Goal: Obtain resource: Download file/media

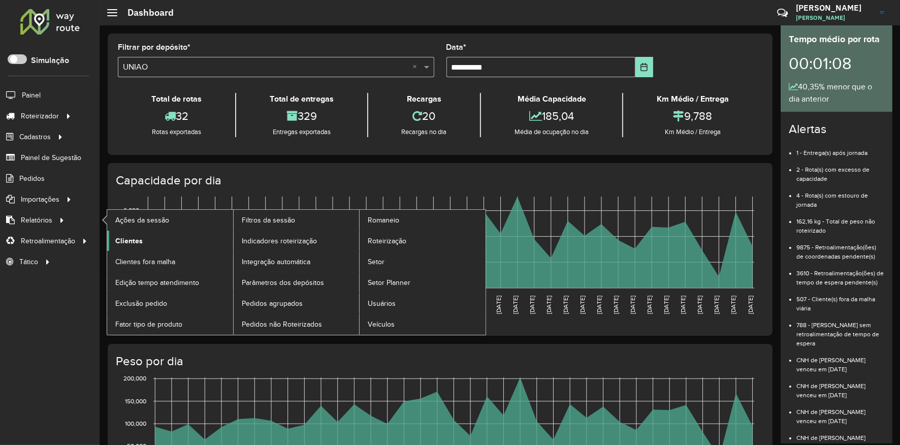
click at [128, 240] on span "Clientes" at bounding box center [128, 241] width 27 height 11
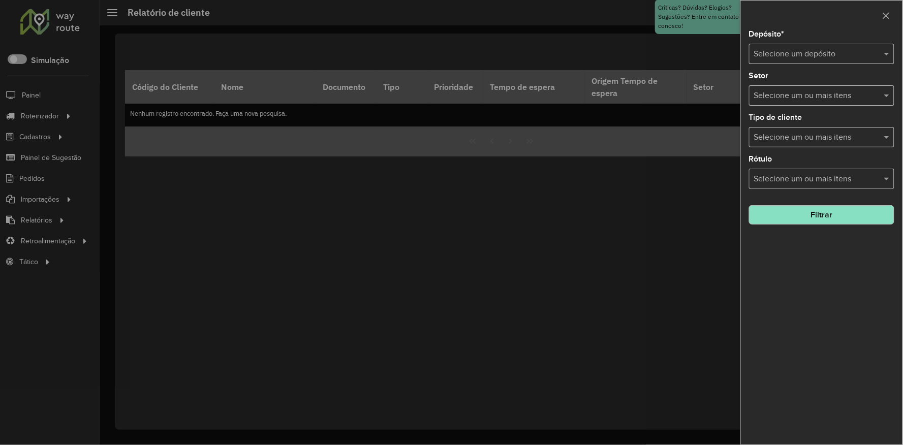
drag, startPoint x: 759, startPoint y: 46, endPoint x: 765, endPoint y: 55, distance: 10.3
click at [758, 46] on div "Selecione um depósito" at bounding box center [821, 54] width 145 height 20
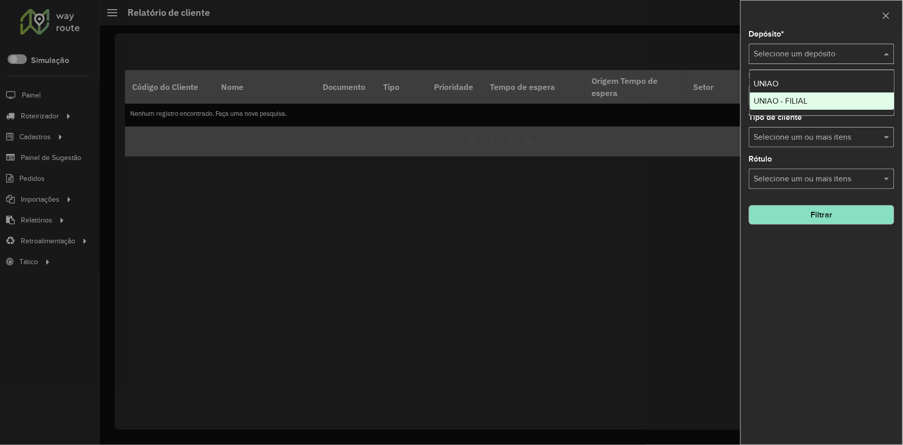
click at [778, 97] on span "UNIAO - FILIAL" at bounding box center [781, 101] width 54 height 9
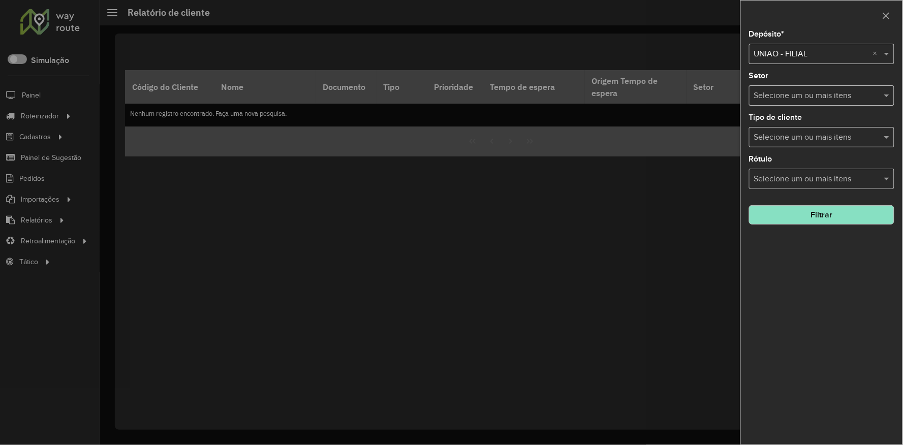
click at [823, 222] on button "Filtrar" at bounding box center [821, 214] width 145 height 19
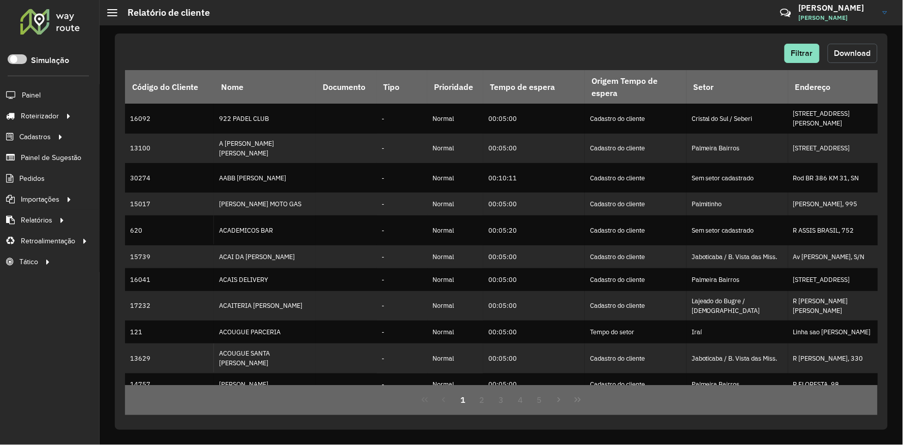
click at [856, 46] on button "Download" at bounding box center [853, 53] width 50 height 19
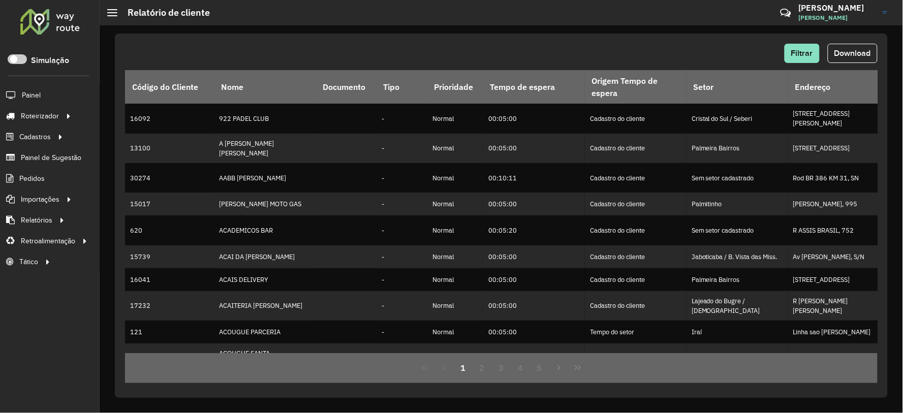
click at [12, 356] on div "Roteirizador AmbevTech Simulação Painel Roteirizador Entregas Vendas Cadastros …" at bounding box center [50, 206] width 100 height 413
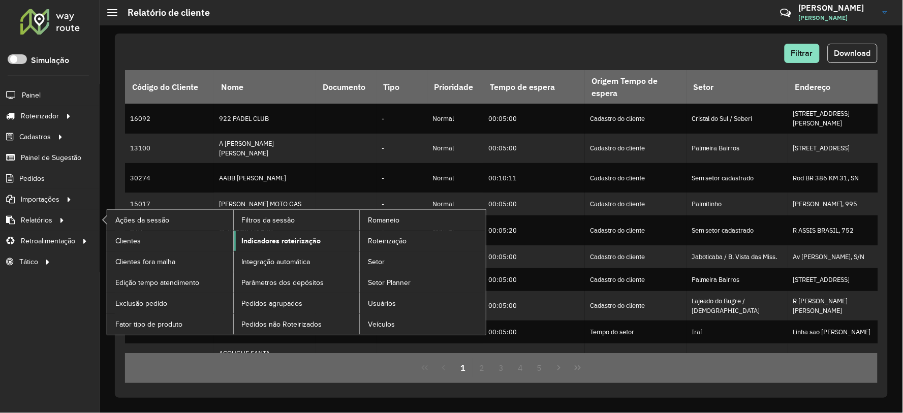
click at [304, 245] on span "Indicadores roteirização" at bounding box center [281, 241] width 79 height 11
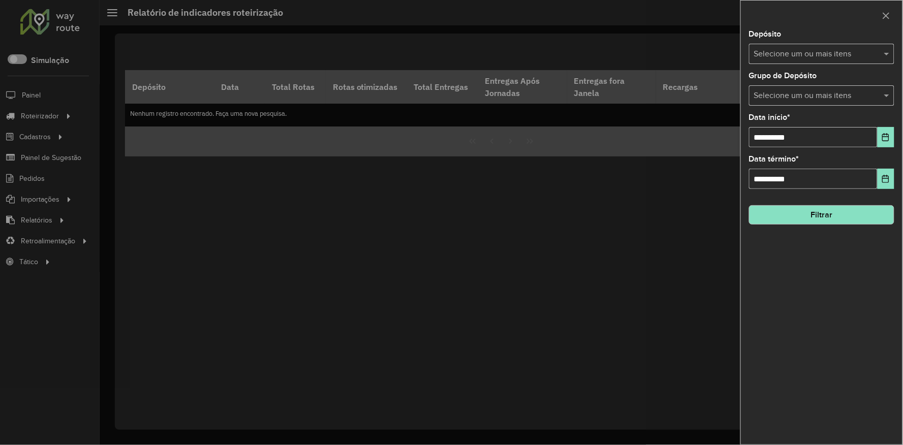
click at [818, 65] on div "**********" at bounding box center [822, 237] width 162 height 414
click at [810, 55] on input "text" at bounding box center [816, 54] width 130 height 12
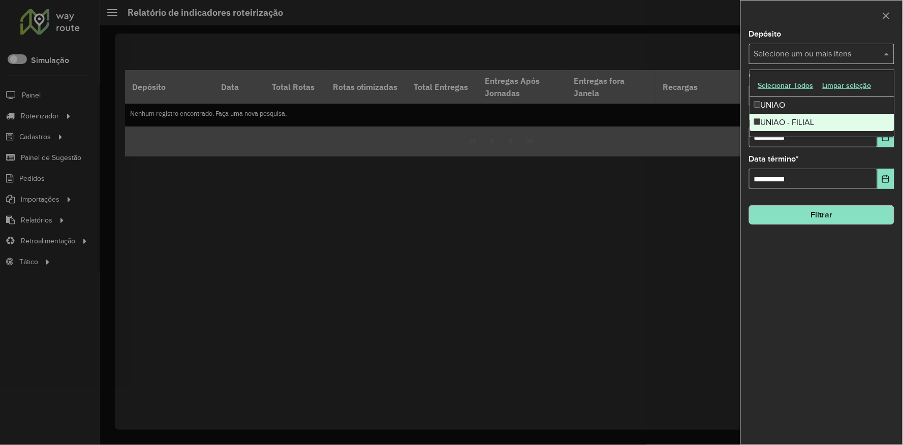
drag, startPoint x: 778, startPoint y: 123, endPoint x: 782, endPoint y: 147, distance: 24.8
click at [778, 123] on div "UNIAO - FILIAL" at bounding box center [822, 122] width 144 height 17
click at [812, 301] on div "**********" at bounding box center [822, 237] width 162 height 414
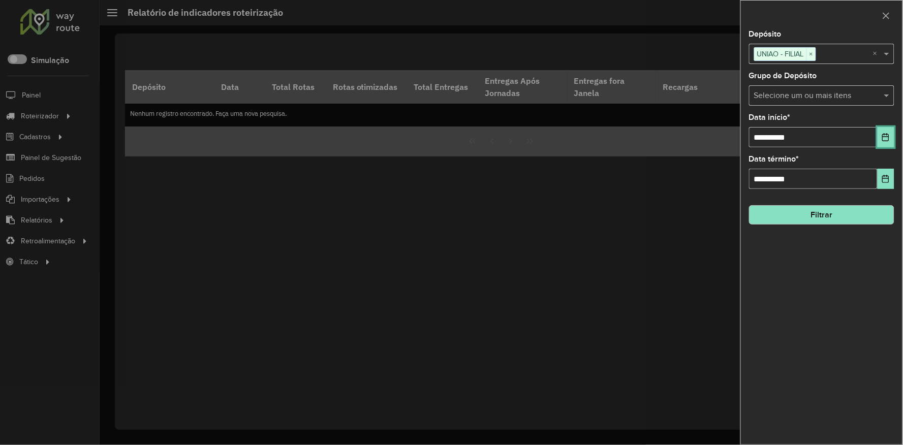
click at [884, 135] on icon "Choose Date" at bounding box center [885, 137] width 8 height 8
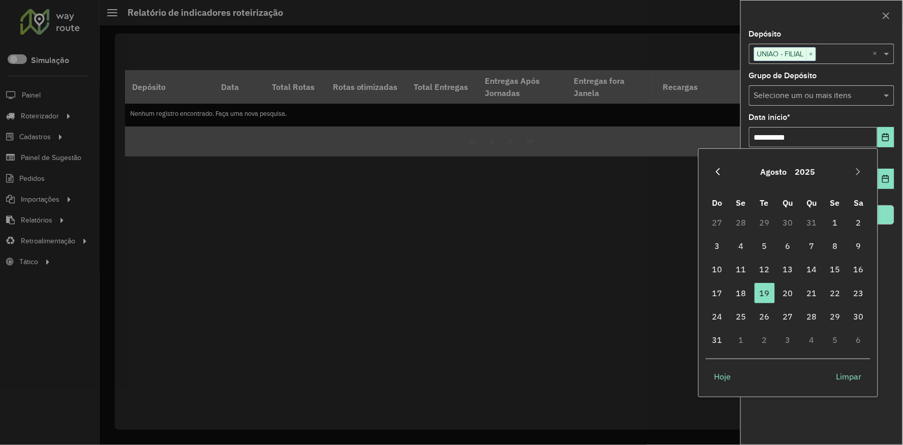
click at [720, 164] on button "Previous Month" at bounding box center [718, 172] width 16 height 16
click at [784, 225] on span "1" at bounding box center [788, 222] width 20 height 20
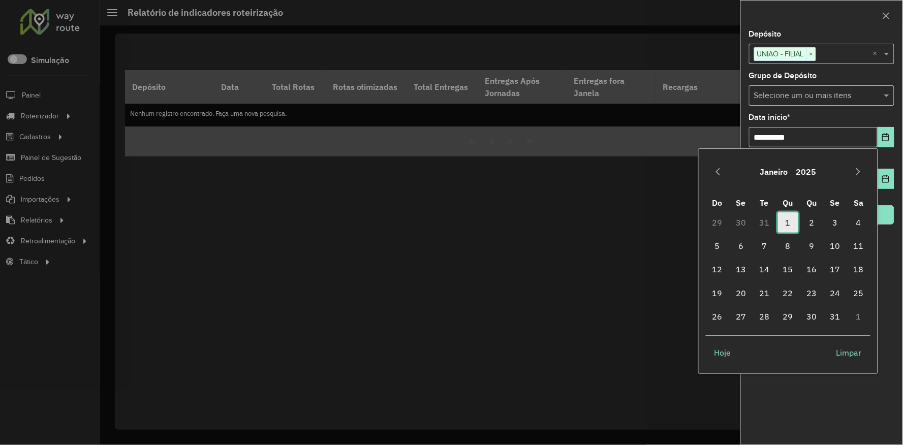
type input "**********"
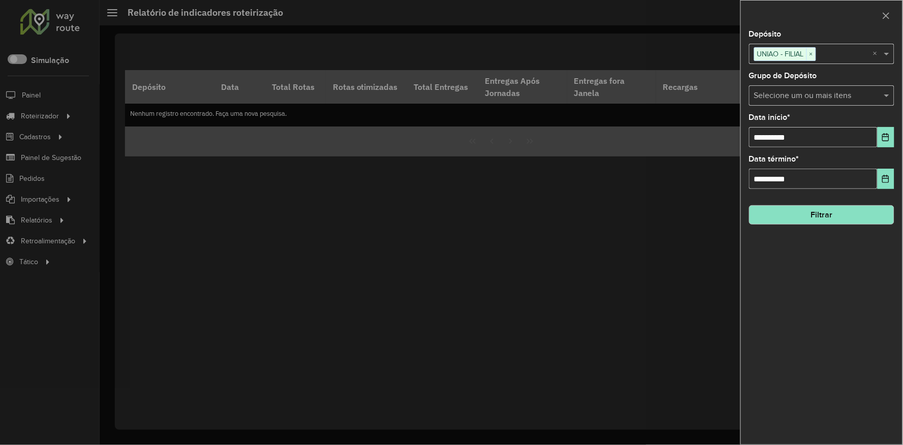
drag, startPoint x: 841, startPoint y: 344, endPoint x: 829, endPoint y: 293, distance: 52.6
click at [841, 342] on div "**********" at bounding box center [822, 237] width 162 height 414
click at [803, 221] on button "Filtrar" at bounding box center [821, 214] width 145 height 19
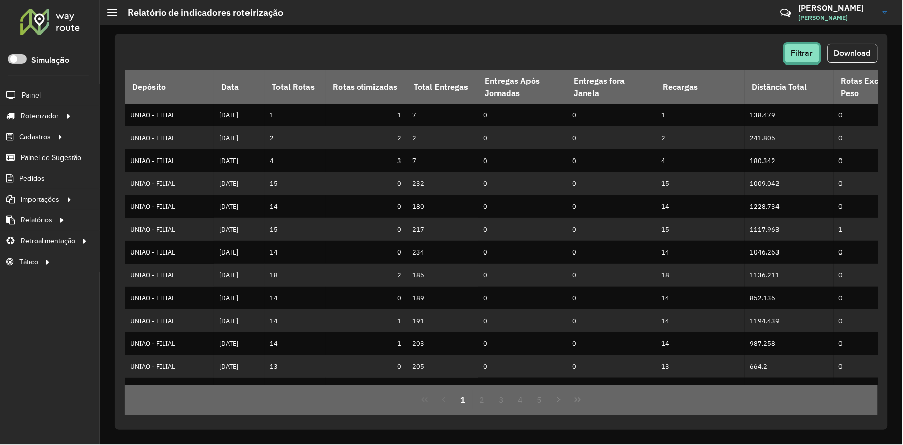
click at [801, 51] on span "Filtrar" at bounding box center [802, 53] width 22 height 9
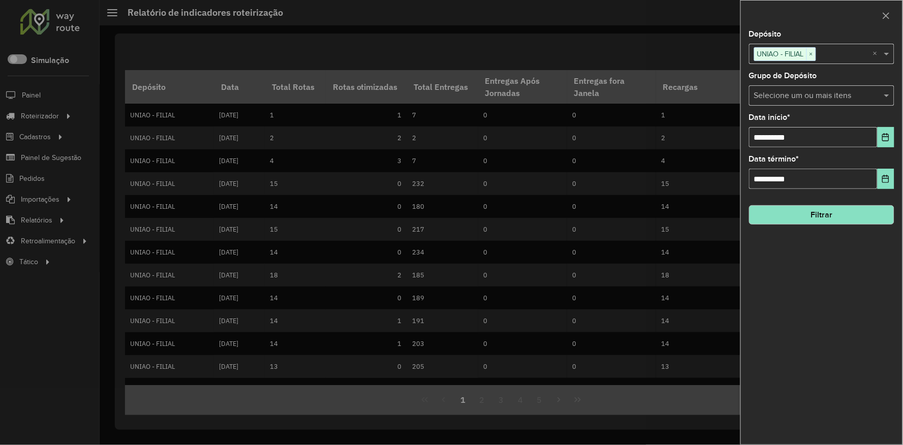
click at [835, 240] on div "**********" at bounding box center [822, 237] width 162 height 414
click at [827, 208] on button "Filtrar" at bounding box center [821, 214] width 145 height 19
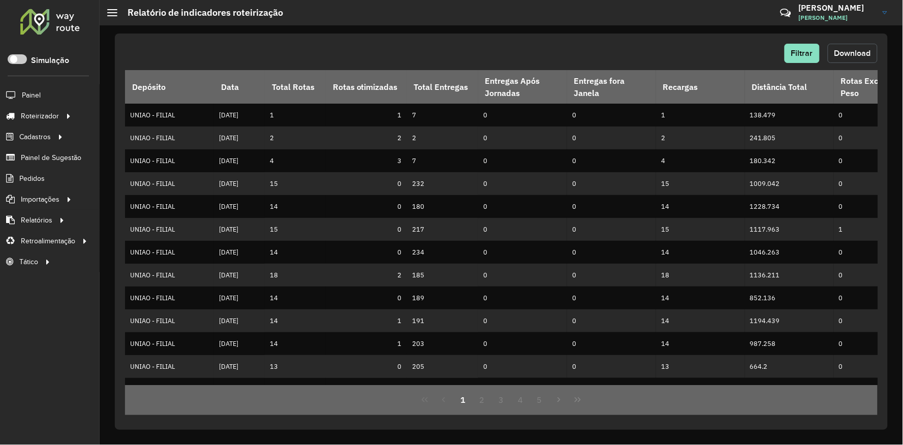
click at [844, 46] on button "Download" at bounding box center [853, 53] width 50 height 19
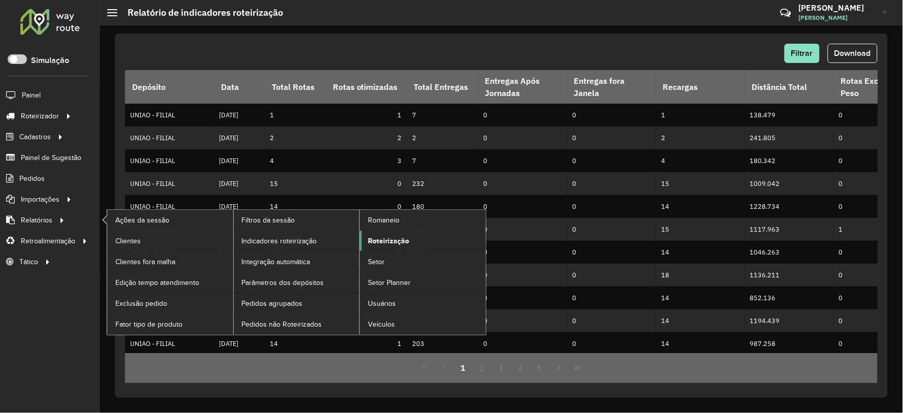
click at [390, 241] on span "Roteirização" at bounding box center [388, 241] width 41 height 11
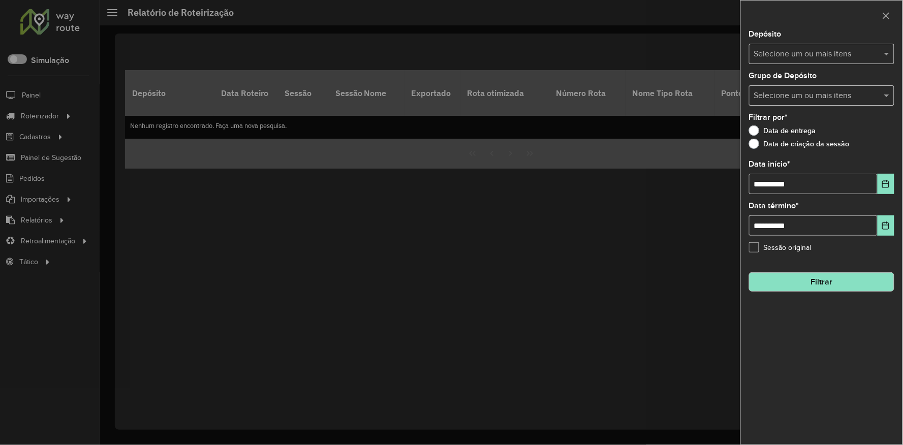
click at [799, 47] on div "Selecione um ou mais itens" at bounding box center [821, 54] width 145 height 20
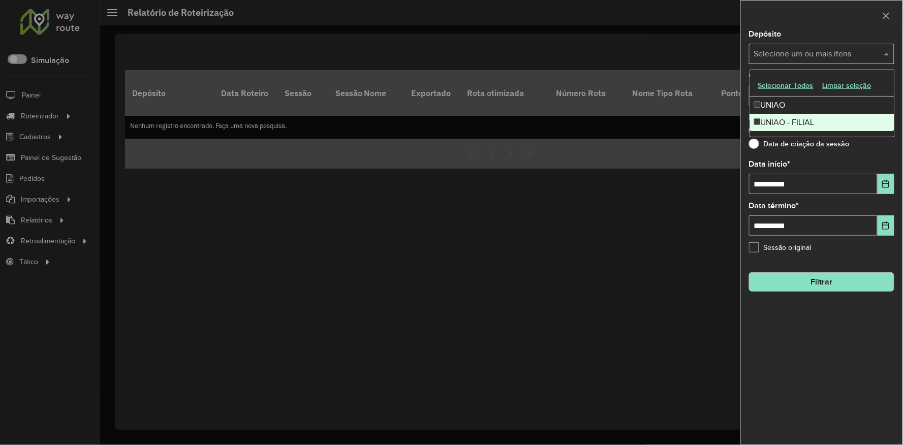
click at [781, 123] on div "UNIAO - FILIAL" at bounding box center [822, 122] width 144 height 17
click at [824, 385] on div "**********" at bounding box center [822, 237] width 162 height 414
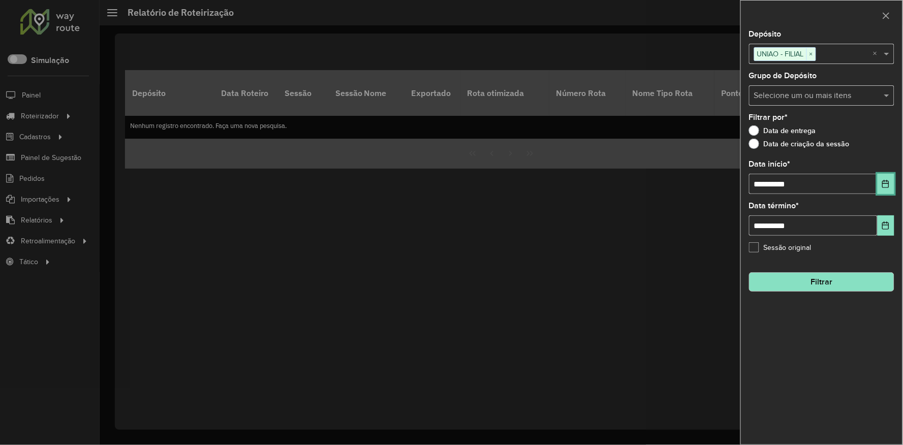
click at [886, 190] on button "Choose Date" at bounding box center [885, 184] width 17 height 20
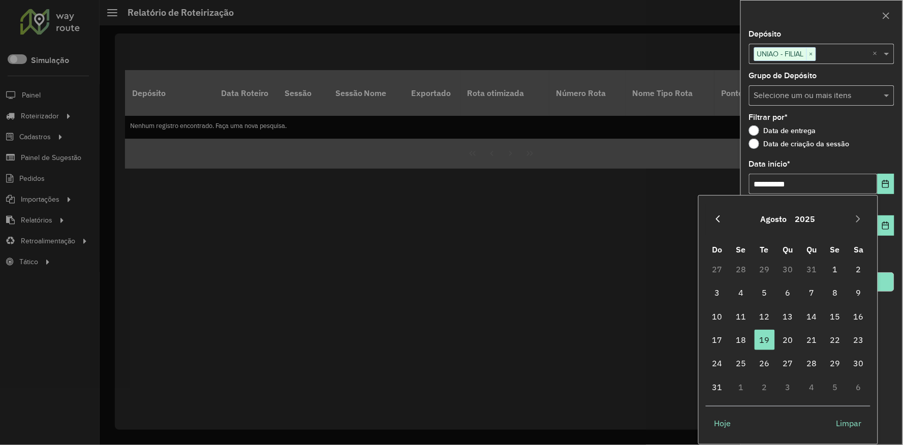
click at [719, 220] on icon "Previous Month" at bounding box center [718, 219] width 8 height 8
click at [720, 223] on button "Previous Month" at bounding box center [718, 219] width 16 height 16
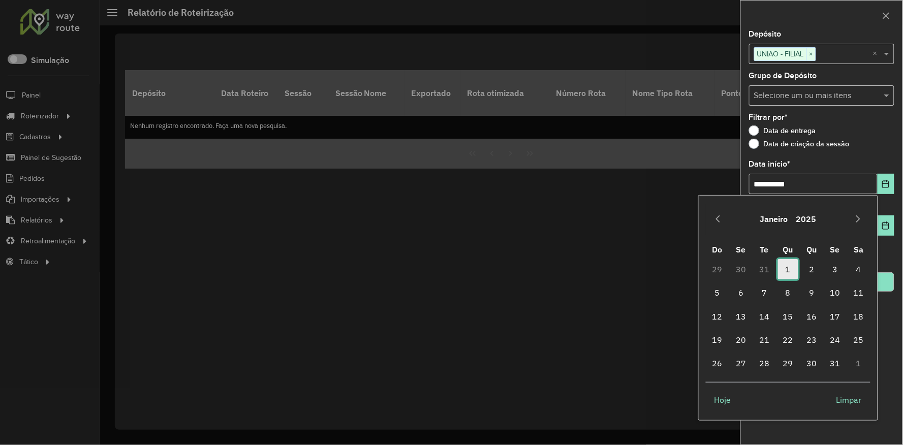
click at [786, 268] on span "1" at bounding box center [788, 269] width 20 height 20
type input "**********"
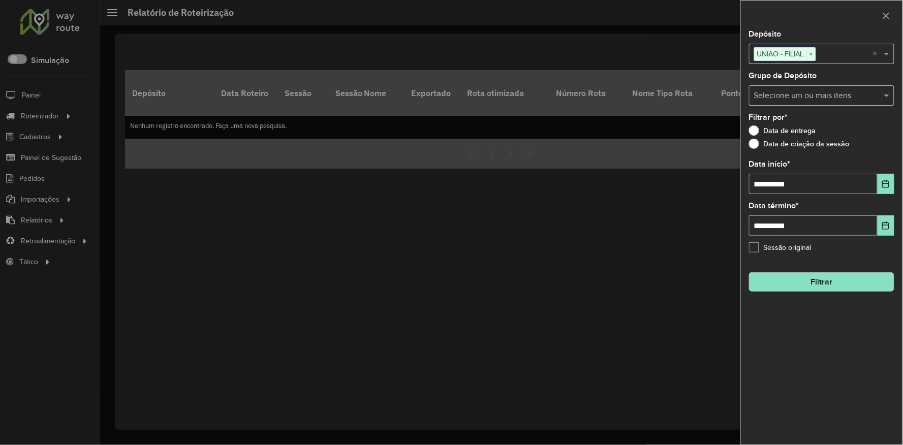
click at [797, 328] on div "**********" at bounding box center [822, 237] width 162 height 414
click at [798, 291] on button "Filtrar" at bounding box center [821, 281] width 145 height 19
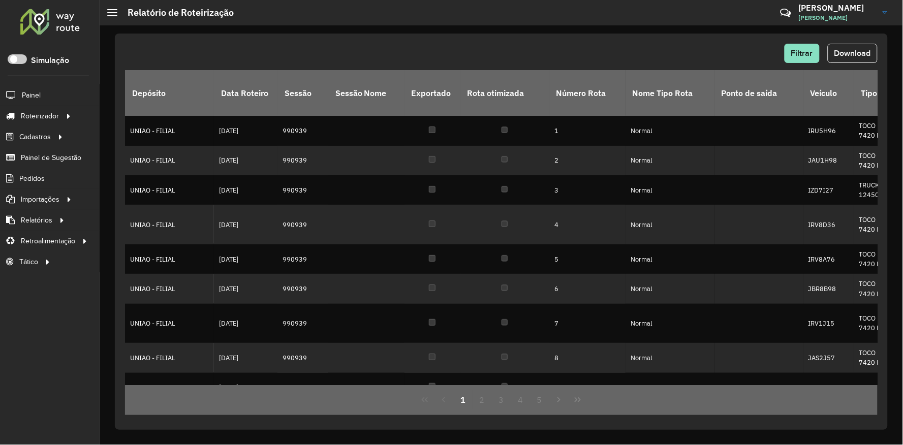
click at [852, 64] on div "Filtrar Download" at bounding box center [501, 57] width 752 height 26
click at [855, 54] on span "Download" at bounding box center [852, 53] width 37 height 9
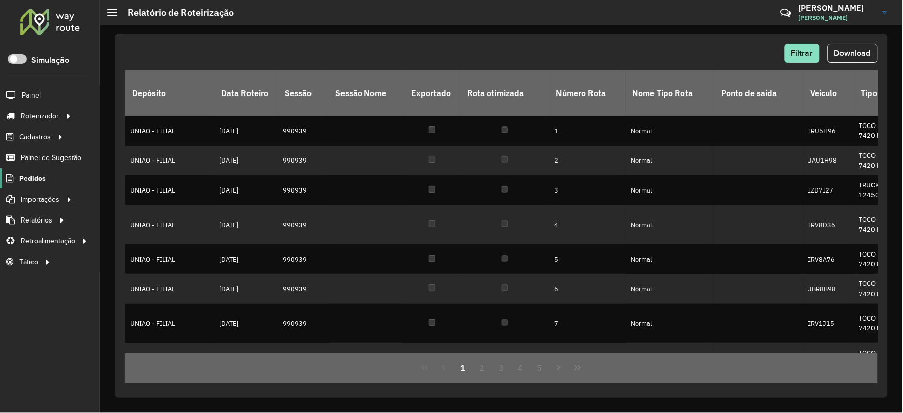
click at [28, 181] on span "Pedidos" at bounding box center [32, 178] width 26 height 11
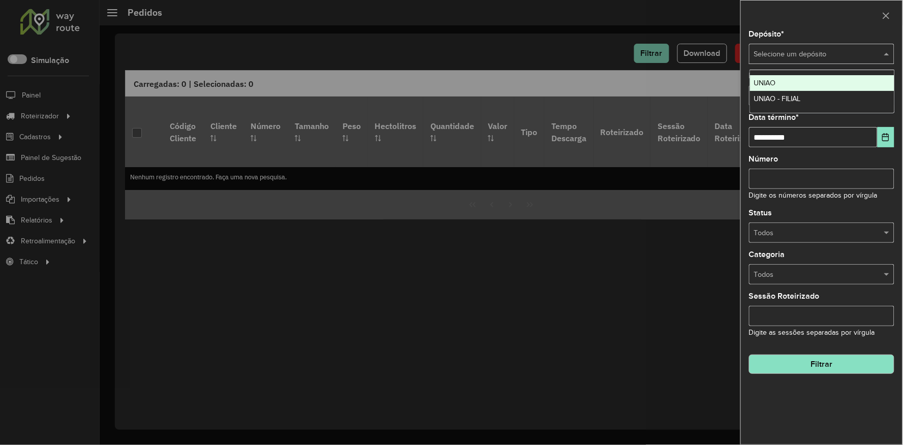
click at [818, 45] on div "Selecione um depósito" at bounding box center [821, 54] width 145 height 20
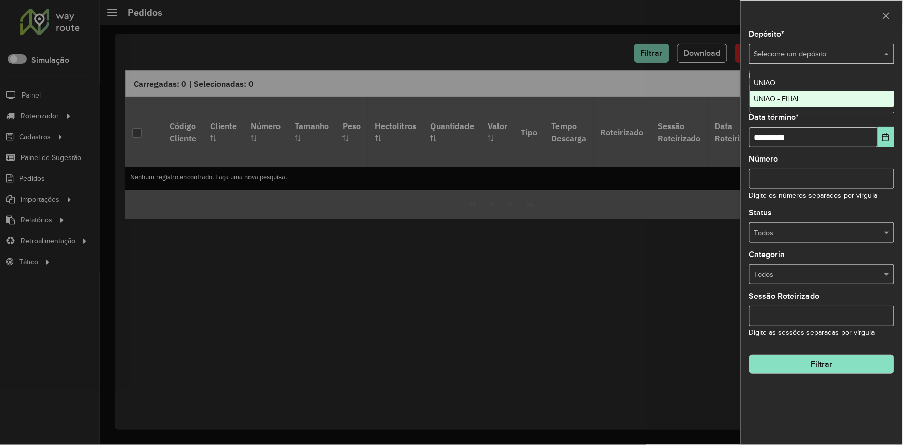
click at [798, 99] on span "UNIAO - FILIAL" at bounding box center [777, 98] width 47 height 8
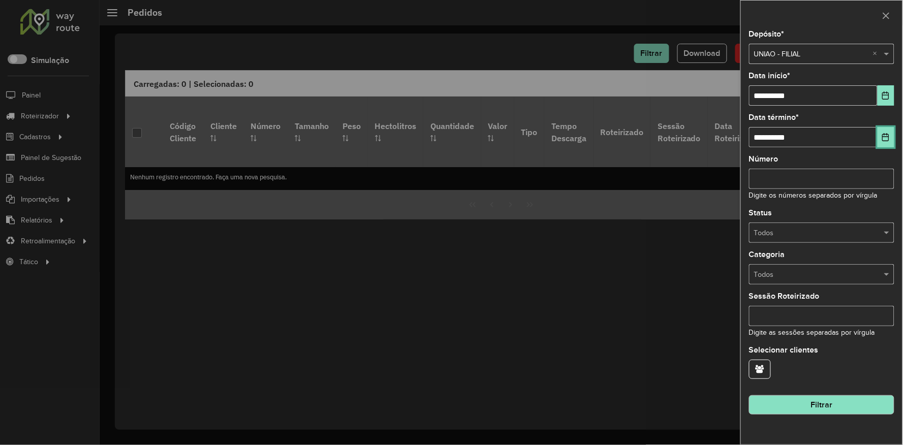
click at [890, 131] on button "Choose Date" at bounding box center [885, 137] width 17 height 20
click at [885, 91] on button "Choose Date" at bounding box center [885, 95] width 17 height 20
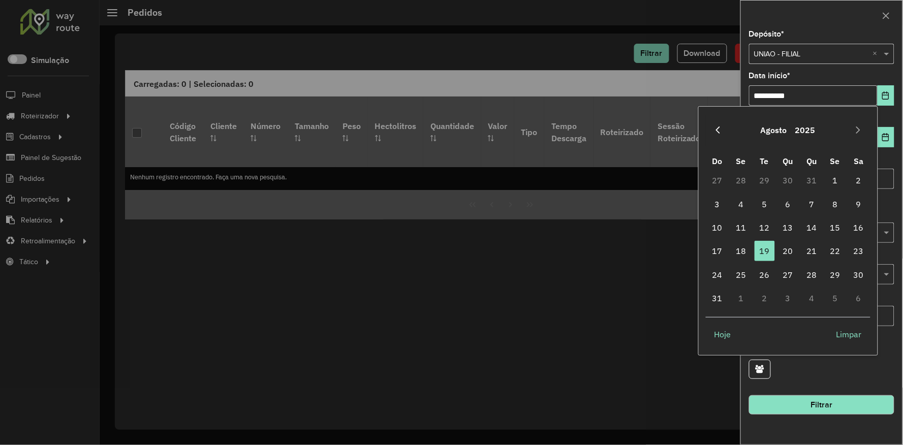
click at [710, 130] on button "Previous Month" at bounding box center [718, 130] width 16 height 16
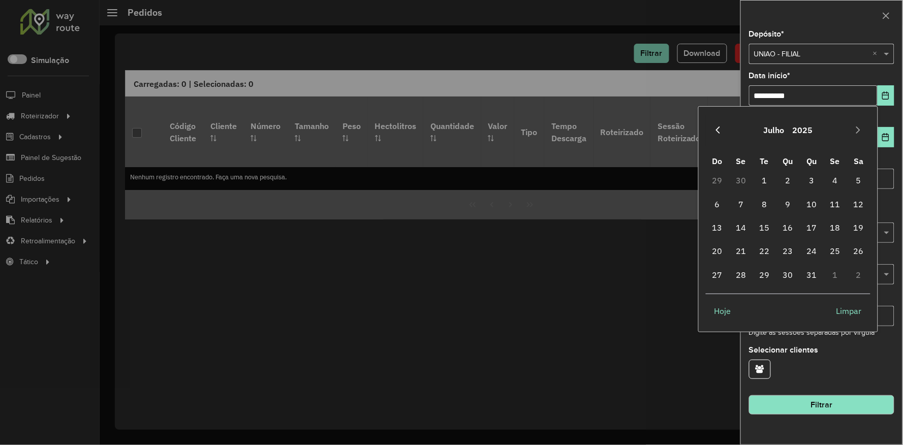
click at [715, 131] on icon "Previous Month" at bounding box center [718, 130] width 8 height 8
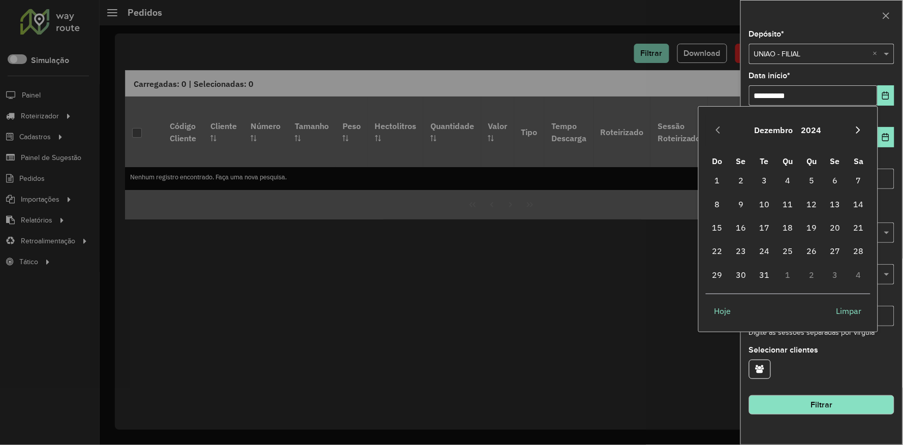
click at [860, 136] on button "Next Month" at bounding box center [858, 130] width 16 height 16
click at [784, 180] on span "1" at bounding box center [788, 180] width 20 height 20
type input "**********"
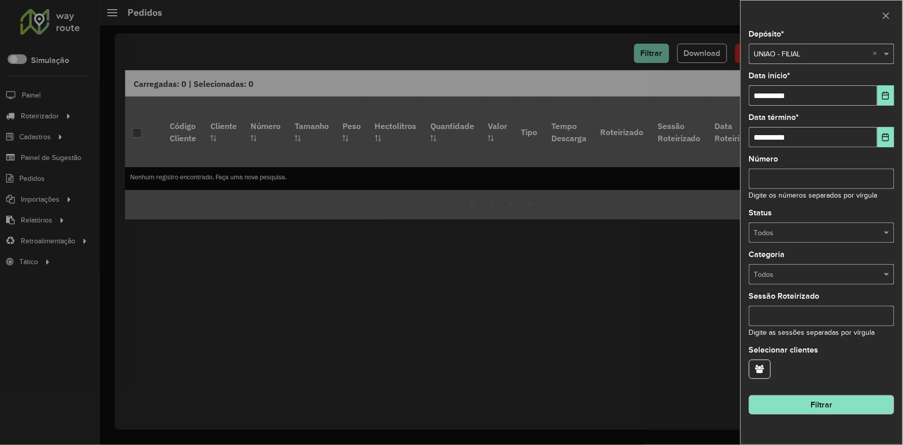
click at [859, 375] on hb-field-button at bounding box center [821, 369] width 145 height 19
click at [853, 406] on button "Filtrar" at bounding box center [821, 404] width 145 height 19
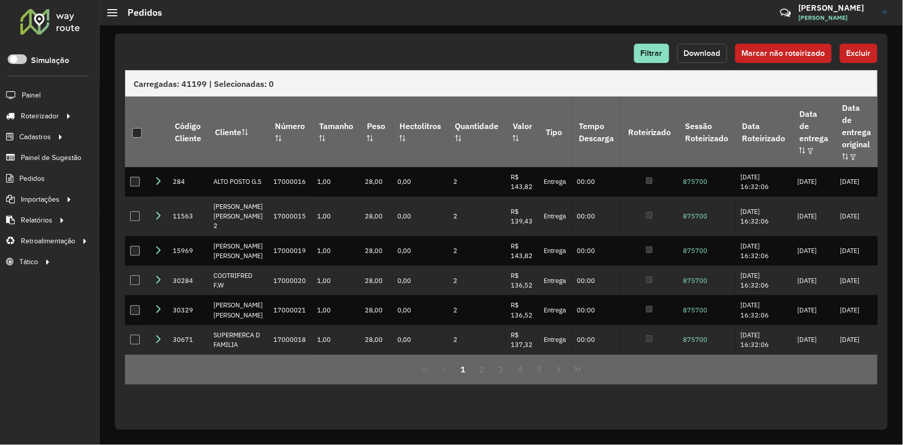
click at [688, 54] on span "Download" at bounding box center [702, 53] width 37 height 9
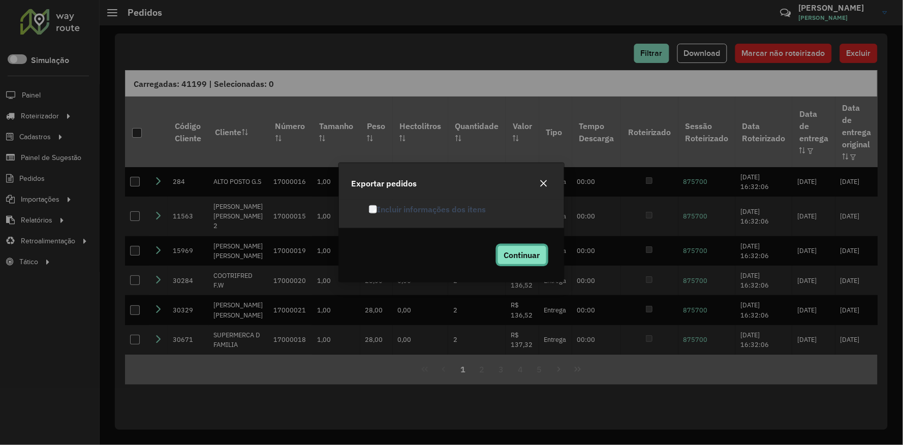
click at [522, 257] on span "Continuar" at bounding box center [522, 255] width 36 height 10
